Goal: Information Seeking & Learning: Learn about a topic

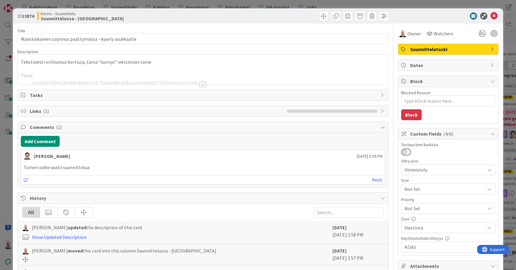
click at [204, 84] on div at bounding box center [203, 84] width 7 height 5
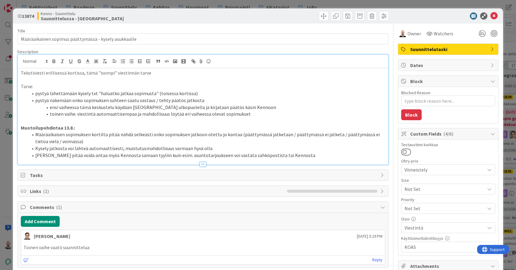
click at [27, 120] on p at bounding box center [203, 120] width 365 height 7
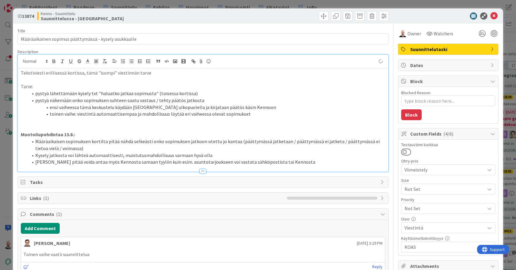
type textarea "x"
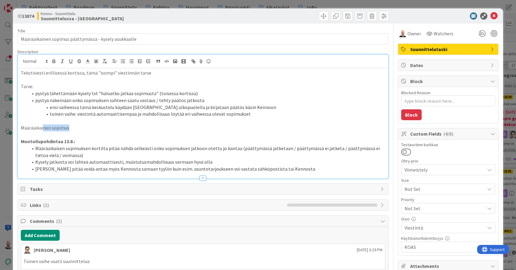
drag, startPoint x: 43, startPoint y: 125, endPoint x: 75, endPoint y: 125, distance: 32.0
click at [75, 125] on p "Määräaikainen sopimus" at bounding box center [203, 127] width 365 height 7
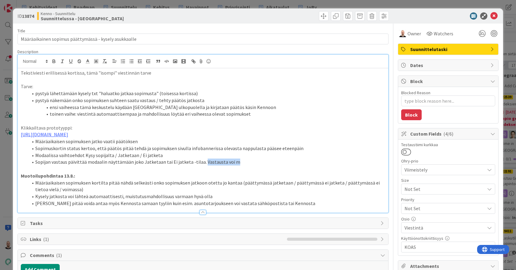
drag, startPoint x: 201, startPoint y: 165, endPoint x: 240, endPoint y: 165, distance: 38.9
click at [240, 165] on li "Sopijan vastaus päivittää modaalin näyttämään joko Jatketaan tai Ei jatketa -ti…" at bounding box center [206, 161] width 357 height 7
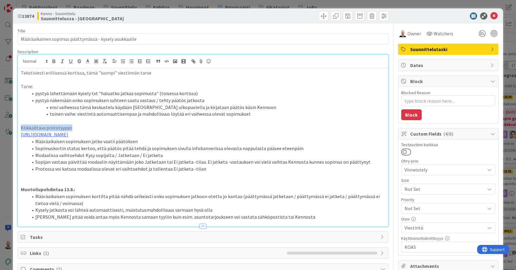
drag, startPoint x: 77, startPoint y: 125, endPoint x: 18, endPoint y: 124, distance: 59.1
click at [18, 124] on div "Tekstiviesti erillisessä kortissa, tämä "isompi" viestinnän tarve Tarve: pystyä…" at bounding box center [203, 147] width 371 height 158
click at [53, 60] on icon "button" at bounding box center [54, 61] width 2 height 2
click at [73, 125] on strong "Klikkailtava prototyyppi:" at bounding box center [48, 128] width 55 height 6
click at [187, 152] on li "Sopimuskortin status kertoo, että päätös pitää tehdä ja sopimuksen sivulla info…" at bounding box center [206, 148] width 357 height 7
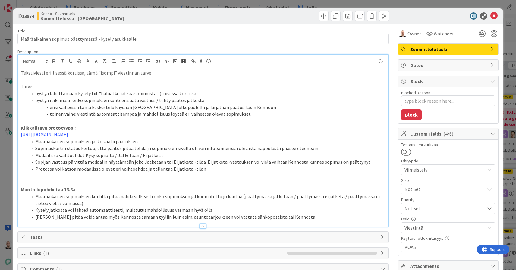
click at [229, 152] on li "Sopimuskortin status kertoo, että päätös pitää tehdä ja sopimuksen sivulla olev…" at bounding box center [206, 148] width 357 height 7
click at [239, 152] on li "Sopimuskortin status kertoo, että päätös pitää tehdä ja sopimuksen sivulla olev…" at bounding box center [206, 148] width 357 height 7
click at [298, 150] on li "Sopimuskortin status kertoo, että päätös pitää tehdä ja sopimuksen sivulla olev…" at bounding box center [206, 148] width 357 height 7
click at [58, 159] on li "Modaalissa vaihtoehdot Kysy sopijalta / Jatketaan / Ei jatketa" at bounding box center [206, 155] width 357 height 7
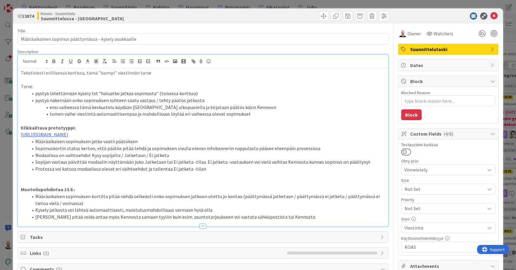
click at [83, 163] on li "Sopijan vastaus päivittää modaalin näyttämään joko Jatketaan tai Ei jatketa -ti…" at bounding box center [206, 161] width 357 height 7
click at [107, 164] on li "Sopijan vastaus päivittää modaalin näyttämään joko Jatketaan tai Ei jatketa -ti…" at bounding box center [206, 161] width 357 height 7
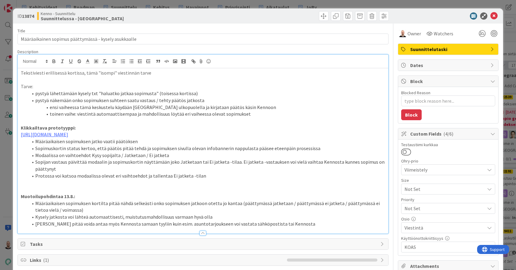
click at [203, 178] on li "Protossa voi katsoa modaalissa olevat eri vaihtoehdot ja tallentaa Ei jatketa -…" at bounding box center [206, 175] width 357 height 7
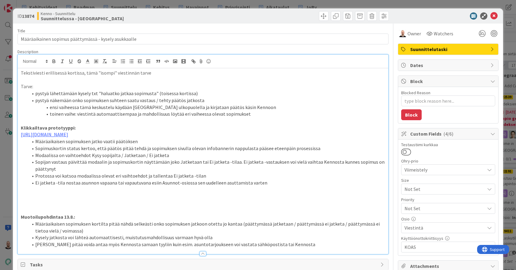
click at [72, 127] on strong "Klikkailtava prototyyppi:" at bounding box center [48, 128] width 55 height 6
click at [28, 199] on p at bounding box center [203, 196] width 365 height 7
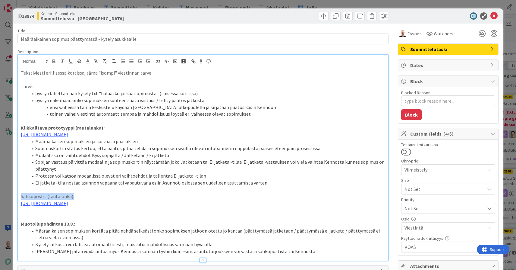
drag, startPoint x: 80, startPoint y: 198, endPoint x: 20, endPoint y: 198, distance: 60.0
click at [20, 198] on div "Tekstiviesti erillisessä kortissa, tämä "isompi" viestinnän tarve Tarve: pystyä…" at bounding box center [203, 164] width 371 height 192
click at [54, 62] on icon "button" at bounding box center [53, 60] width 5 height 5
click at [81, 172] on li "Sopijan vastaus päivittää modaalin ja sopimuskortin näyttämään joko Jatketaan t…" at bounding box center [206, 165] width 357 height 14
click at [248, 207] on p "[URL][DOMAIN_NAME]" at bounding box center [203, 203] width 365 height 7
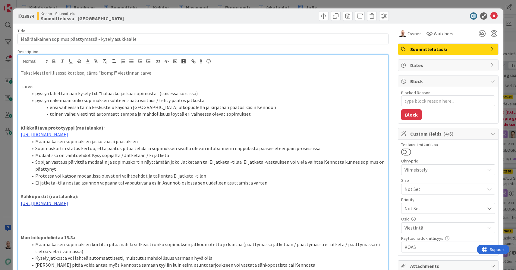
click at [68, 206] on link "[URL][DOMAIN_NAME]" at bounding box center [44, 203] width 47 height 6
click at [174, 223] on link "[URL][DOMAIN_NAME]" at bounding box center [178, 224] width 41 height 8
click at [253, 207] on p "[URL][DOMAIN_NAME]" at bounding box center [203, 203] width 365 height 7
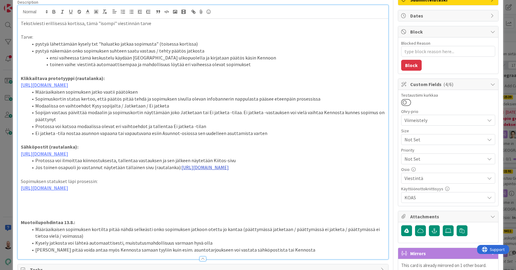
scroll to position [63, 0]
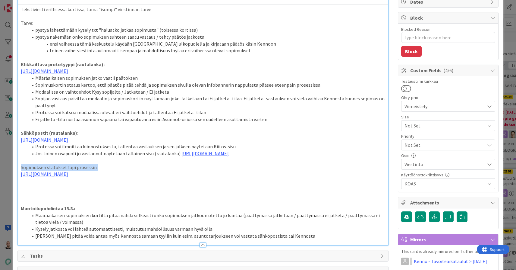
drag, startPoint x: 96, startPoint y: 188, endPoint x: 11, endPoint y: 190, distance: 85.7
click at [11, 190] on div "ID 13874 Kenno - Suunnittelu Suunnittelussa - Rautalangat Title 53 / 128 Määräa…" at bounding box center [258, 135] width 516 height 270
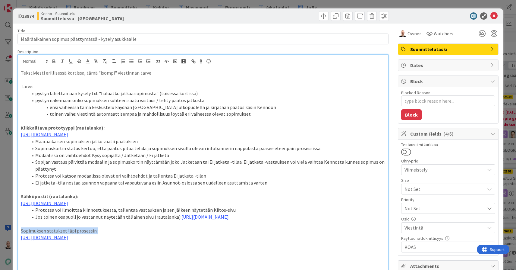
scroll to position [0, 0]
click at [55, 63] on icon "button" at bounding box center [54, 62] width 2 height 2
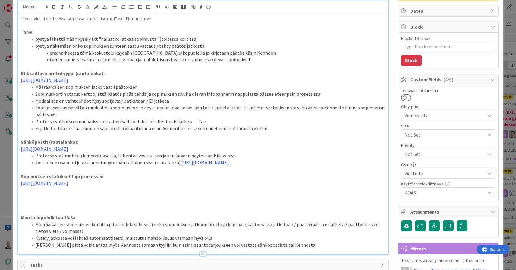
scroll to position [59, 0]
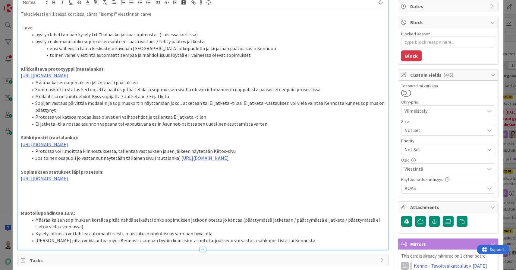
click at [101, 196] on p at bounding box center [203, 192] width 365 height 7
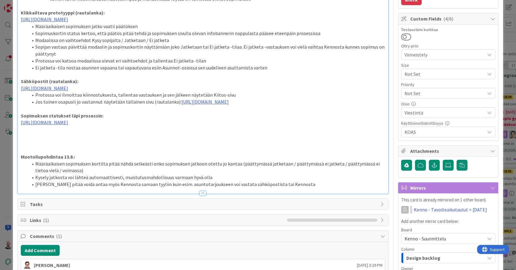
scroll to position [115, 0]
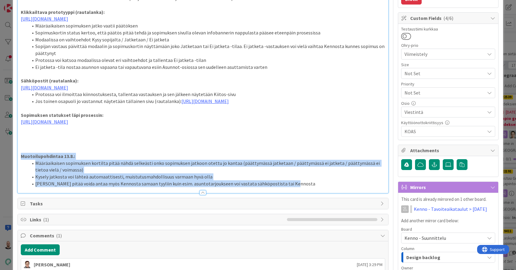
drag, startPoint x: 21, startPoint y: 182, endPoint x: 358, endPoint y: 231, distance: 340.7
click at [358, 231] on div "Title 53 / 128 Määräaikainen sopimus päättymässä - kysely asukkaalle Descriptio…" at bounding box center [202, 180] width 371 height 545
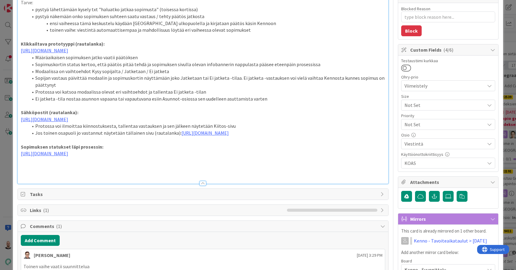
scroll to position [84, 0]
click at [23, 36] on p at bounding box center [203, 36] width 365 height 7
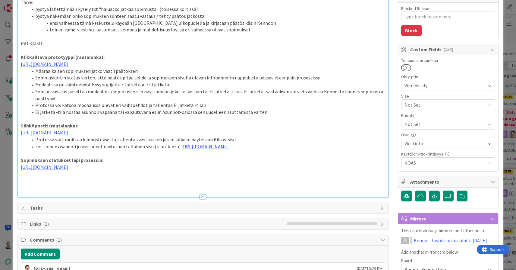
click at [52, 47] on p at bounding box center [203, 50] width 365 height 7
drag, startPoint x: 56, startPoint y: 41, endPoint x: 20, endPoint y: 41, distance: 35.9
click at [20, 41] on div "Tekstiviesti erillisessä kortissa, tämä "isompi" viestinnän tarve Tarve: pystyä…" at bounding box center [203, 90] width 371 height 213
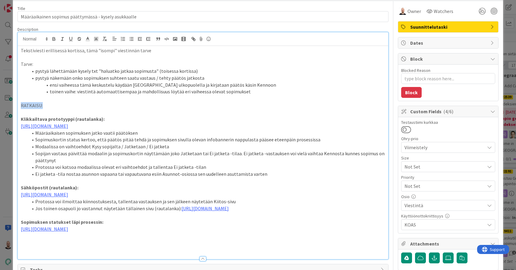
scroll to position [15, 0]
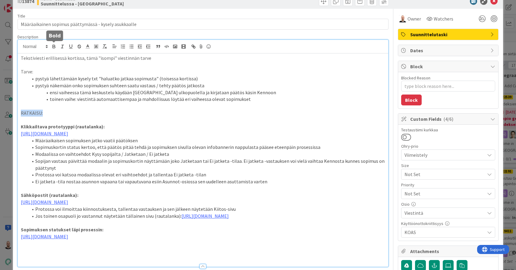
click at [53, 44] on icon "button" at bounding box center [53, 46] width 5 height 5
click at [65, 105] on p at bounding box center [203, 106] width 365 height 7
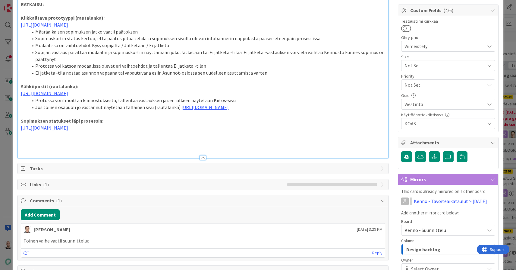
scroll to position [118, 0]
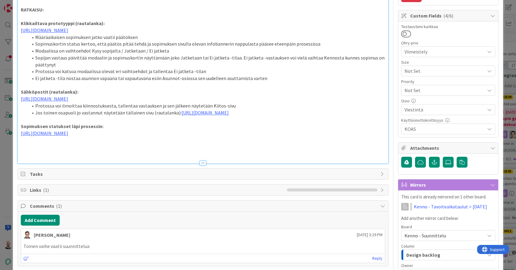
click at [143, 150] on p at bounding box center [203, 146] width 365 height 7
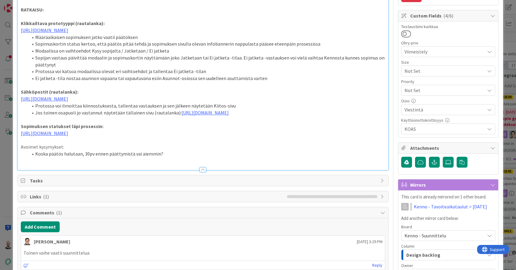
click at [89, 157] on li "Koska päätös halutaan, 30pv ennen päättymistä vai aiemmin?" at bounding box center [206, 153] width 357 height 7
click at [165, 164] on p at bounding box center [203, 160] width 365 height 7
click at [166, 157] on li "Koska päätös halutaan, 30 pv ennen päättymistä vai aiemmin?" at bounding box center [206, 153] width 357 height 7
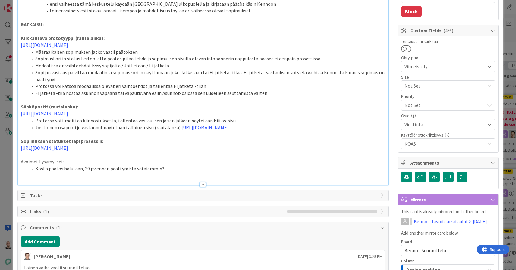
scroll to position [100, 0]
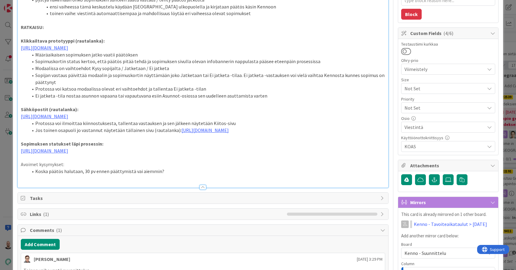
click at [267, 98] on li "Ei jatketa -tila nostaa asunnon vapaana tai vapautuvana esiin Asunnot-osiossa s…" at bounding box center [206, 95] width 357 height 7
click at [69, 140] on p at bounding box center [203, 136] width 365 height 7
click at [67, 134] on li "Jos toinen osapuoli jo vastannut näytetään tällainen sivu (rautalanka): [URL][D…" at bounding box center [206, 130] width 357 height 7
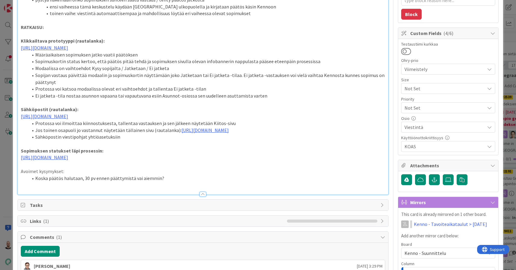
click at [59, 140] on li "Sähköpostin viestipohjat yhtiöasetuksiin" at bounding box center [206, 136] width 357 height 7
click at [137, 140] on li "Sähköpostien viestipohjat yhtiöasetuksiin" at bounding box center [206, 136] width 357 height 7
click at [165, 147] on p at bounding box center [203, 143] width 365 height 7
type textarea "x"
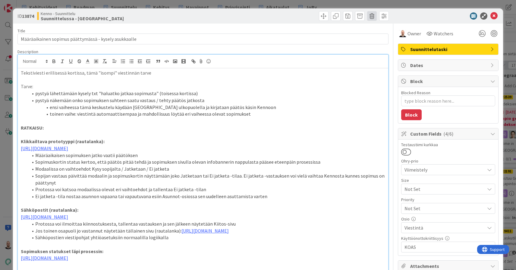
scroll to position [0, 0]
click at [375, 4] on div "ID 13874 Kenno - Suunnittelu Suunnittelussa - Rautalangat Title 53 / 128 Määräa…" at bounding box center [258, 135] width 516 height 270
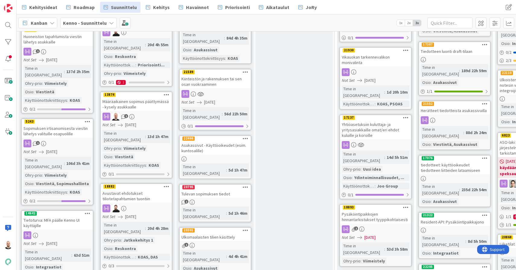
scroll to position [238, 0]
